Goal: Check status: Check status

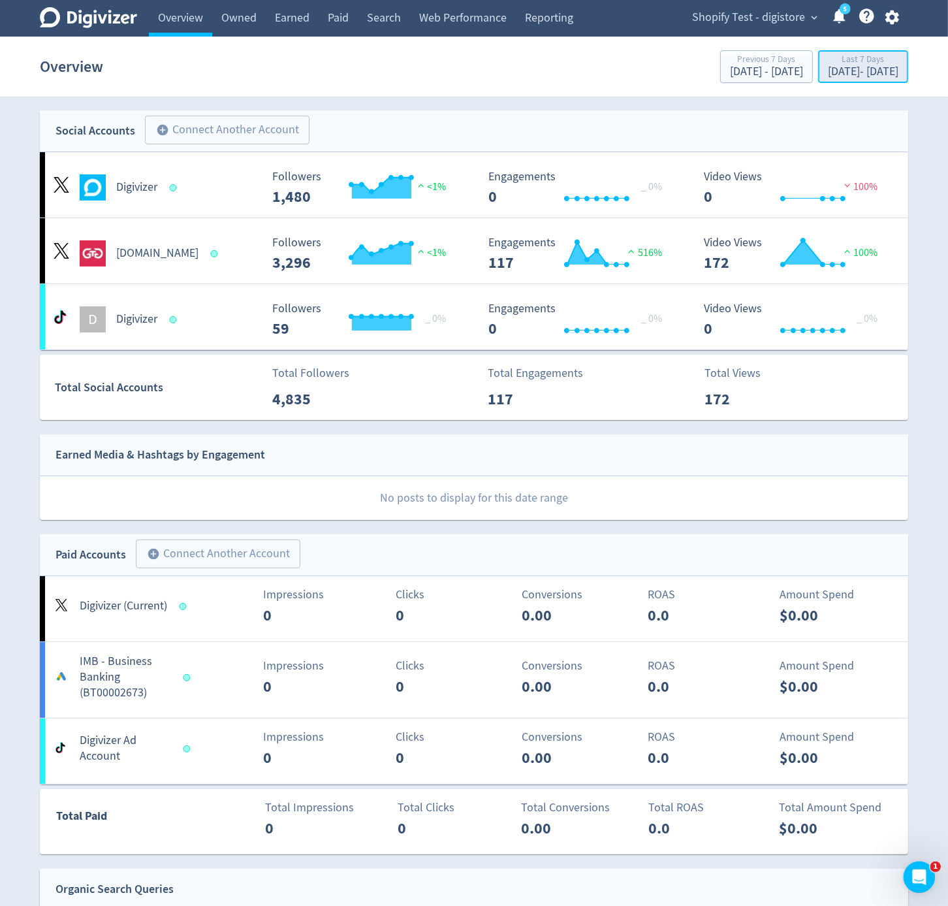
click at [828, 74] on div "[DATE] - [DATE]" at bounding box center [863, 72] width 71 height 12
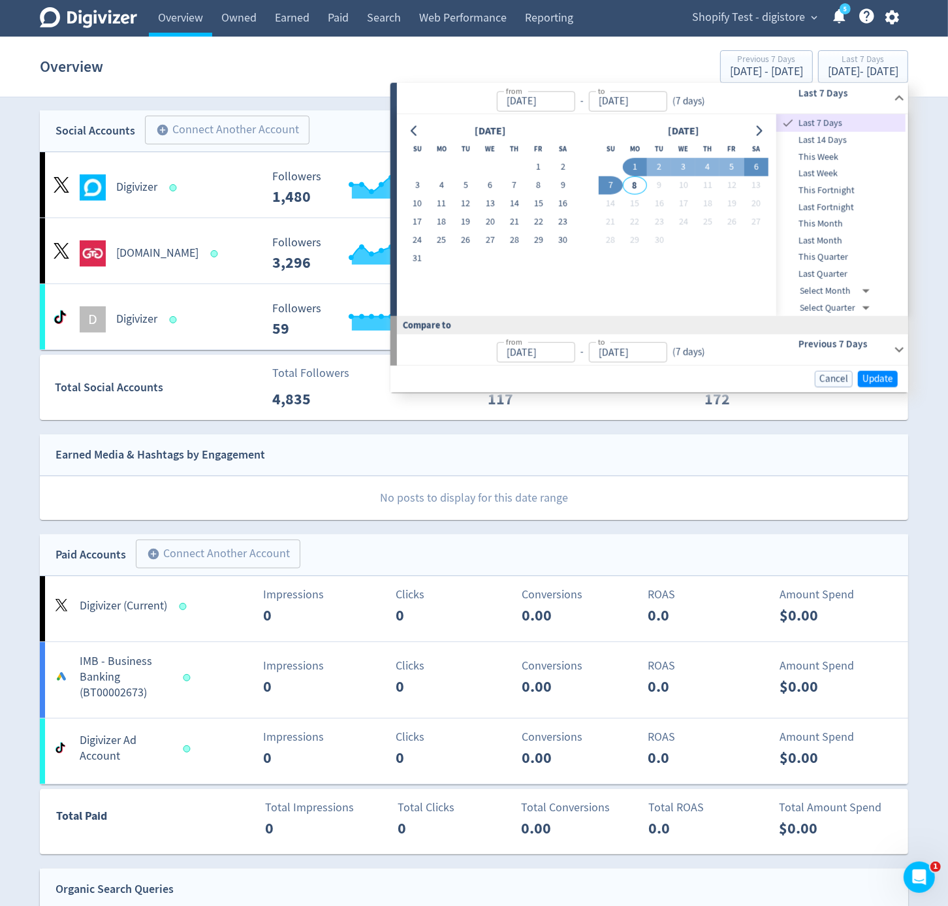
click at [757, 168] on button "6" at bounding box center [756, 167] width 24 height 18
type input "[DATE]"
click at [757, 168] on button "6" at bounding box center [756, 167] width 24 height 18
type input "[DATE]"
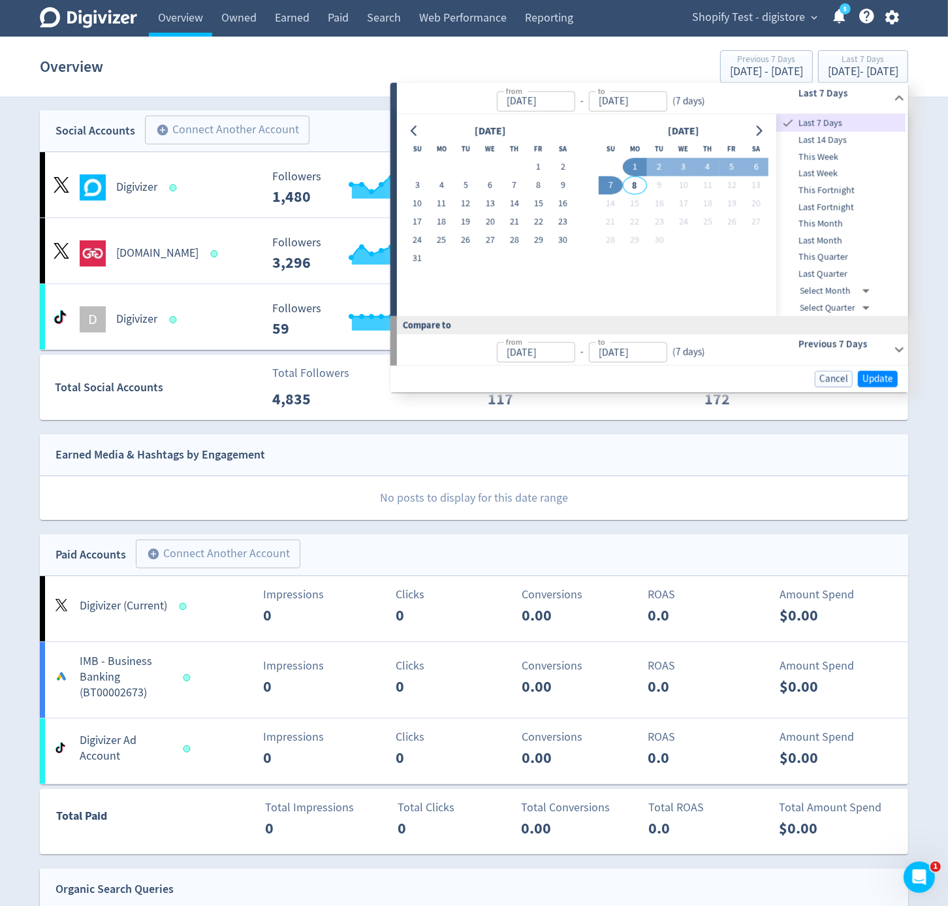
type input "[DATE]"
click at [877, 381] on span "Update" at bounding box center [877, 378] width 31 height 10
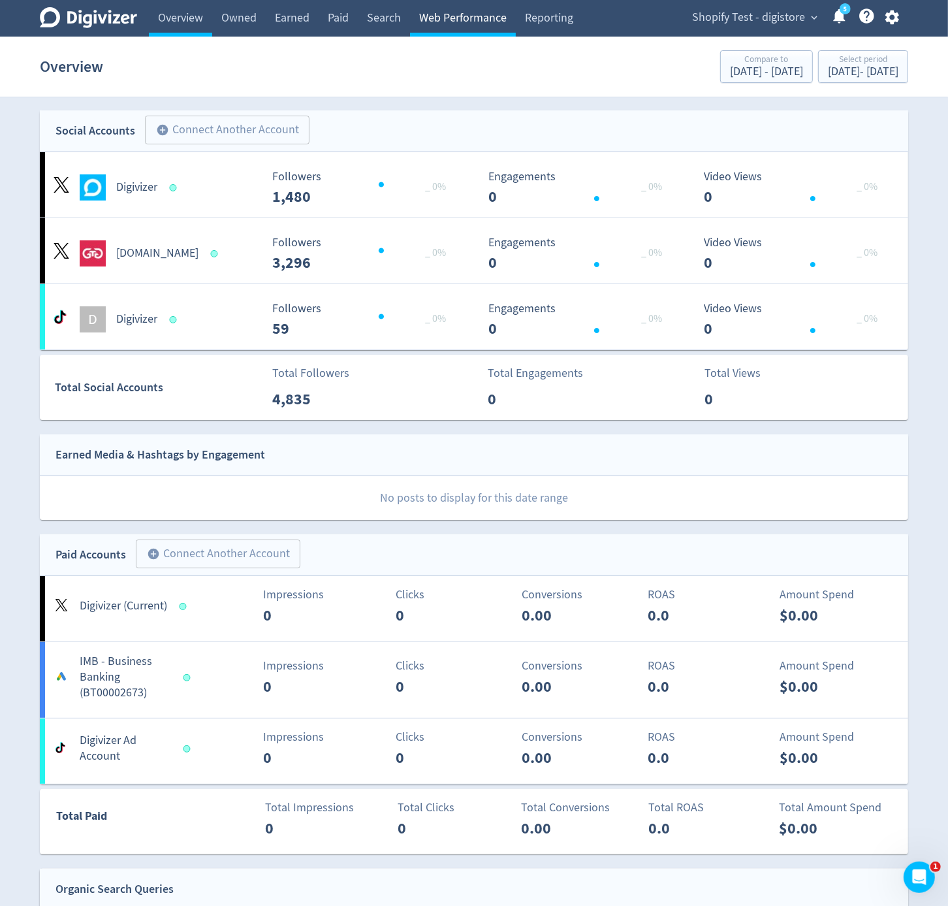
click at [422, 18] on link "Web Performance" at bounding box center [463, 18] width 106 height 37
